Goal: Go to known website: Access a specific website the user already knows

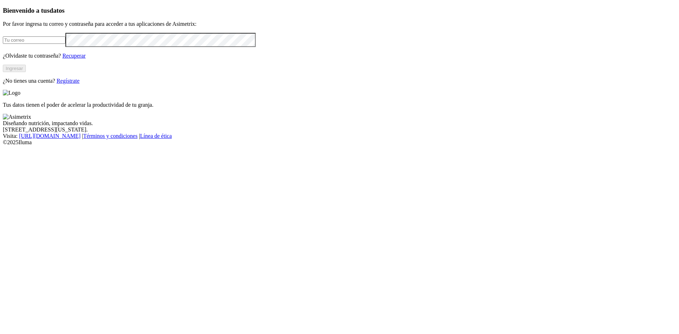
type input "[EMAIL_ADDRESS][DOMAIN_NAME]"
click at [26, 72] on button "Ingresar" at bounding box center [14, 68] width 23 height 7
drag, startPoint x: 296, startPoint y: 206, endPoint x: 514, endPoint y: 212, distance: 217.5
click at [508, 107] on p "Tus datos tienen el poder de acelerar la productividad de tu granja." at bounding box center [339, 104] width 673 height 6
click at [526, 107] on p "Tus datos tienen el poder de acelerar la productividad de tu granja." at bounding box center [339, 104] width 673 height 6
